Goal: Navigation & Orientation: Find specific page/section

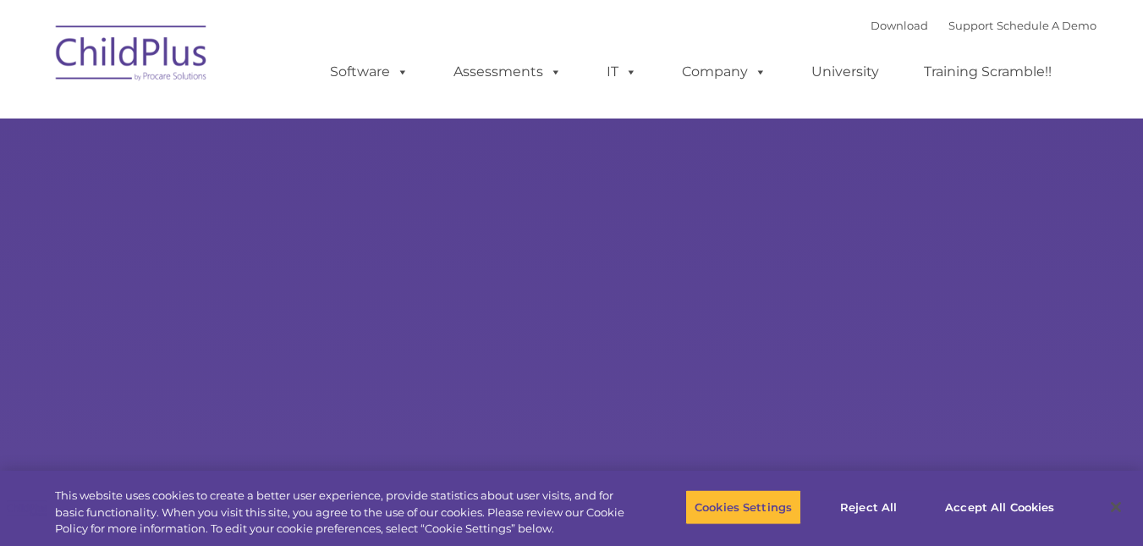
type input ""
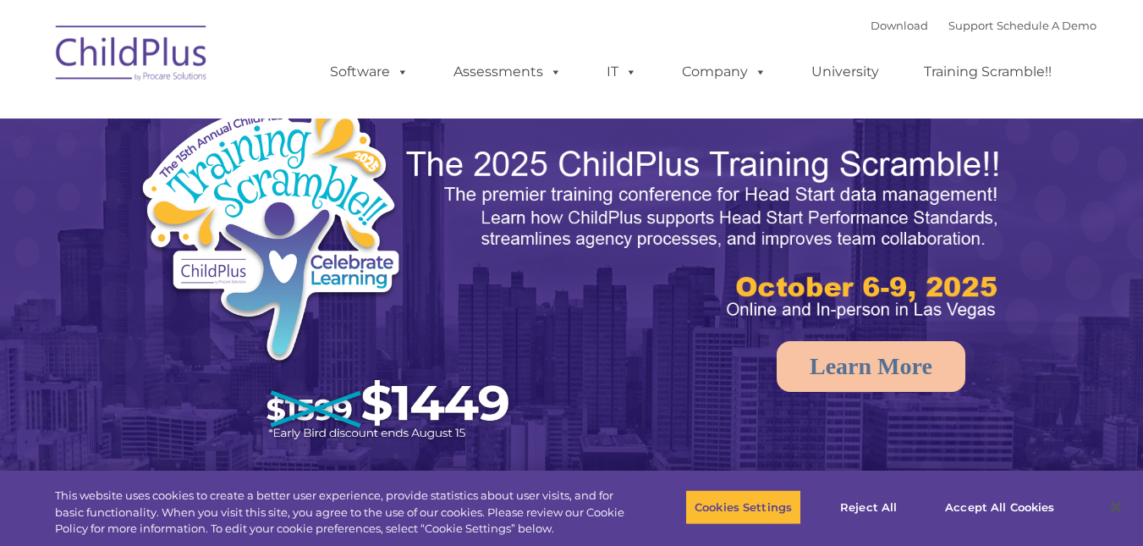
select select "MEDIUM"
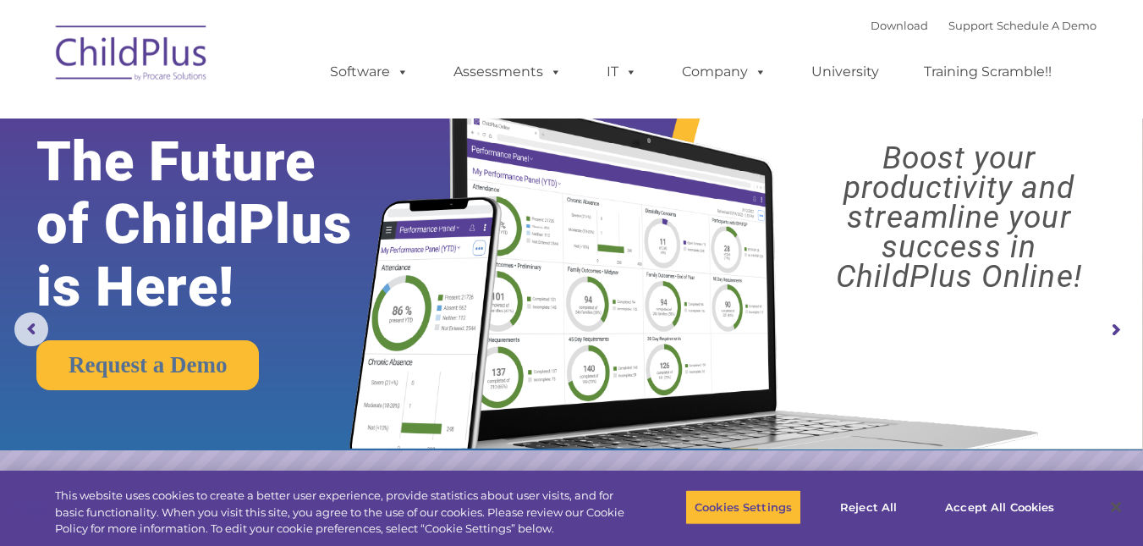
click at [260, 80] on div "Download Support | Schedule A Demo  MENU MENU Software ChildPlus: The original…" at bounding box center [571, 59] width 1049 height 93
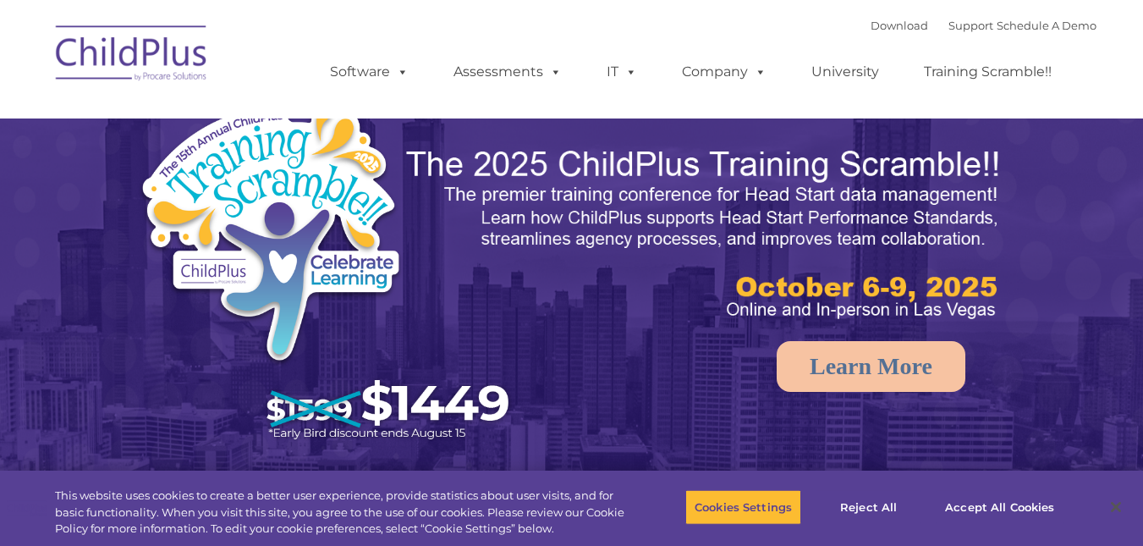
select select "MEDIUM"
